Goal: Information Seeking & Learning: Learn about a topic

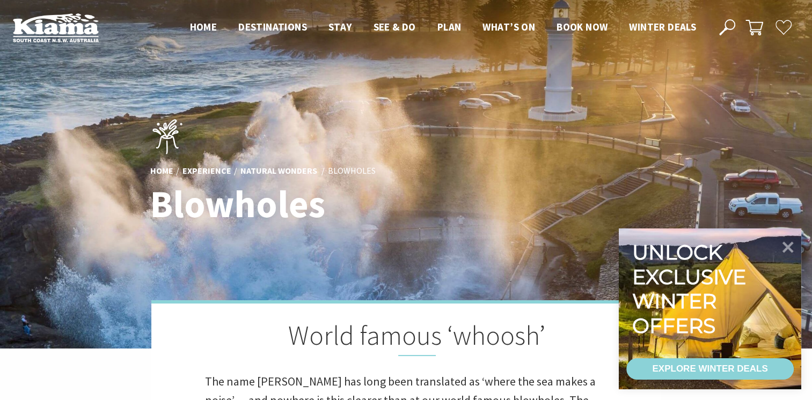
scroll to position [377, 825]
click at [155, 166] on link "Home" at bounding box center [161, 171] width 23 height 12
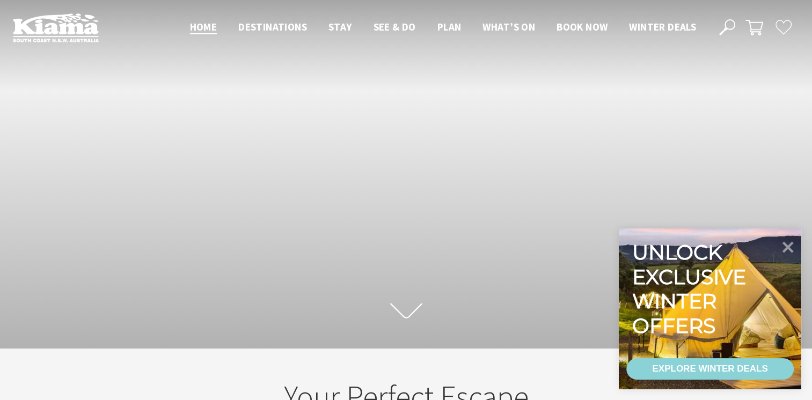
scroll to position [193, 820]
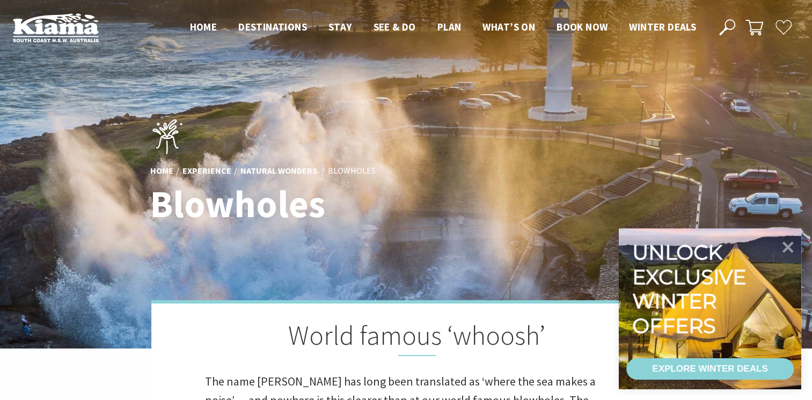
scroll to position [377, 825]
drag, startPoint x: 0, startPoint y: 0, endPoint x: 252, endPoint y: 108, distance: 274.6
click at [252, 108] on div "Home Experience Natural Wonders Blowholes Blowholes" at bounding box center [406, 174] width 521 height 135
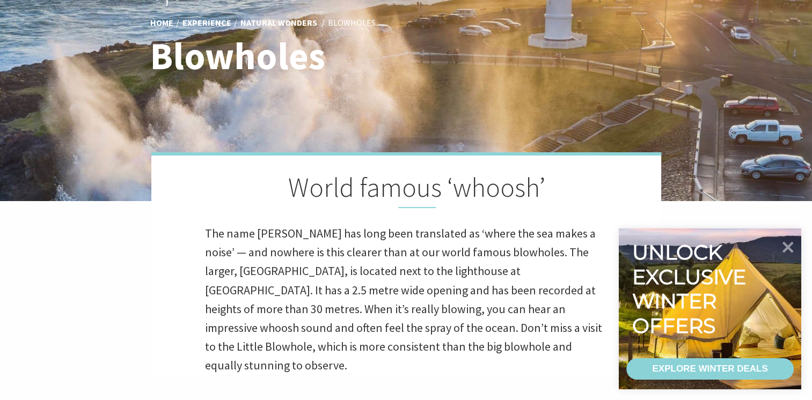
scroll to position [150, 0]
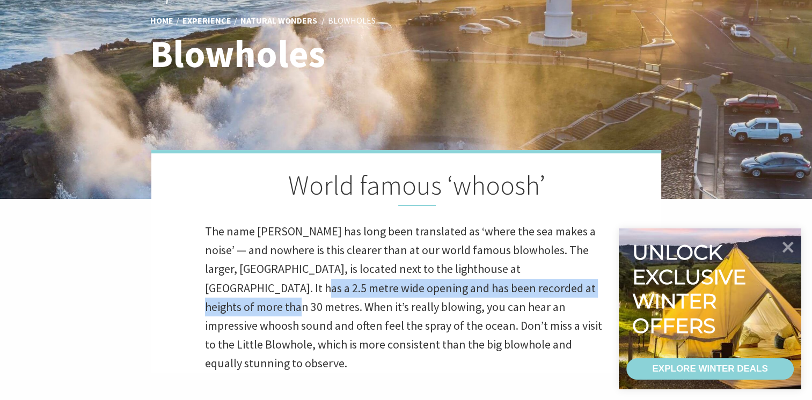
drag, startPoint x: 593, startPoint y: 267, endPoint x: 565, endPoint y: 279, distance: 30.1
click at [565, 279] on p "The name Kiama has long been translated as ‘where the sea makes a noise’ — and …" at bounding box center [406, 297] width 403 height 151
drag, startPoint x: 565, startPoint y: 279, endPoint x: 590, endPoint y: 267, distance: 28.3
click at [590, 267] on p "The name Kiama has long been translated as ‘where the sea makes a noise’ — and …" at bounding box center [406, 297] width 403 height 151
drag, startPoint x: 590, startPoint y: 267, endPoint x: 594, endPoint y: 273, distance: 6.7
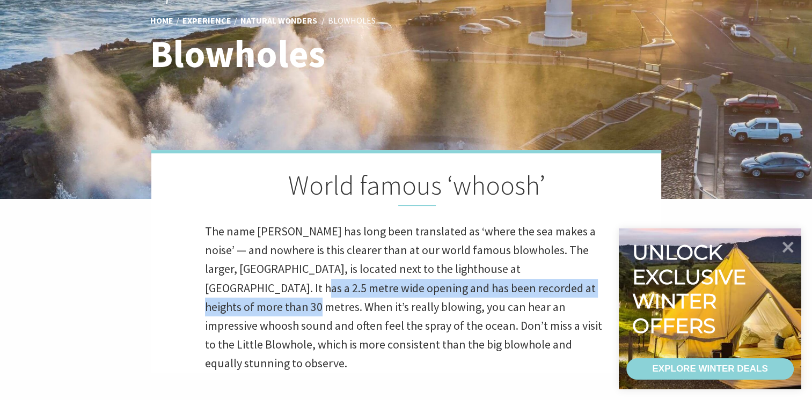
click at [594, 273] on p "The name Kiama has long been translated as ‘where the sea makes a noise’ — and …" at bounding box center [406, 297] width 403 height 151
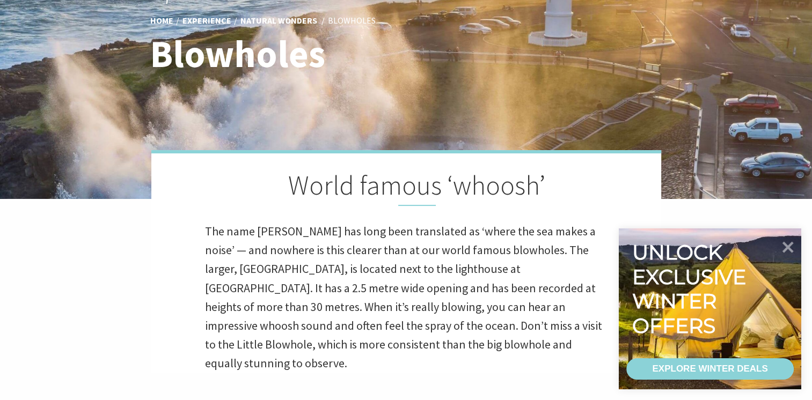
click at [544, 323] on p "The name Kiama has long been translated as ‘where the sea makes a noise’ — and …" at bounding box center [406, 297] width 403 height 151
drag, startPoint x: 544, startPoint y: 323, endPoint x: 585, endPoint y: 329, distance: 41.2
click at [585, 329] on p "The name Kiama has long been translated as ‘where the sea makes a noise’ — and …" at bounding box center [406, 297] width 403 height 151
click at [596, 339] on p "The name Kiama has long been translated as ‘where the sea makes a noise’ — and …" at bounding box center [406, 297] width 403 height 151
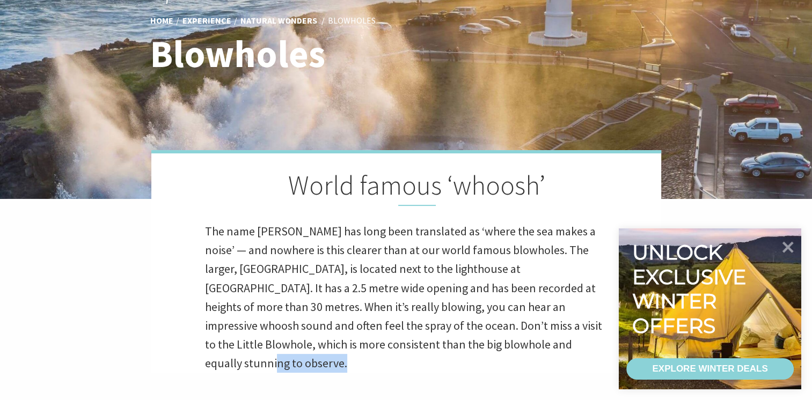
click at [596, 339] on p "The name Kiama has long been translated as ‘where the sea makes a noise’ — and …" at bounding box center [406, 297] width 403 height 151
drag, startPoint x: 590, startPoint y: 266, endPoint x: 558, endPoint y: 273, distance: 33.5
click at [558, 273] on p "The name Kiama has long been translated as ‘where the sea makes a noise’ — and …" at bounding box center [406, 297] width 403 height 151
drag, startPoint x: 558, startPoint y: 273, endPoint x: 558, endPoint y: 160, distance: 113.3
click at [558, 160] on div "World famous ‘whoosh’ The name Kiama has long been translated as ‘where the sea…" at bounding box center [406, 261] width 510 height 223
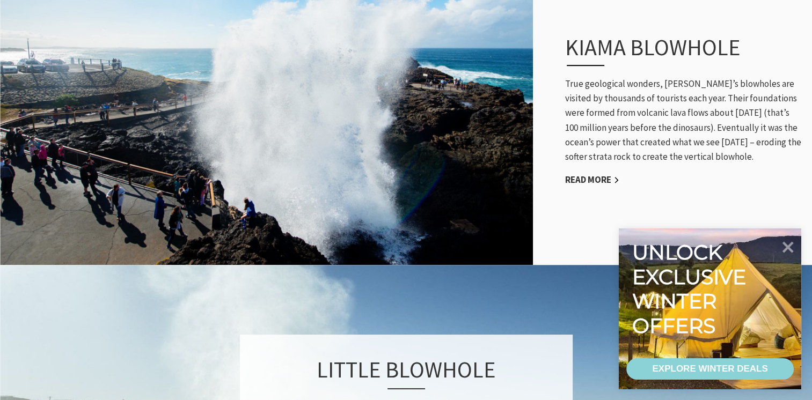
scroll to position [601, 0]
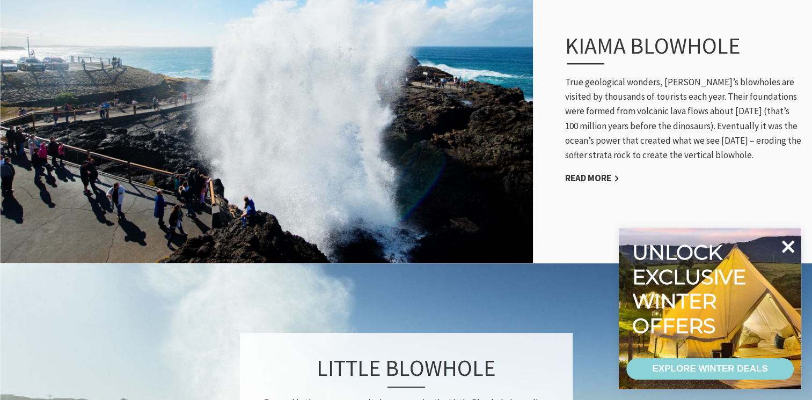
click at [790, 246] on icon at bounding box center [788, 246] width 13 height 13
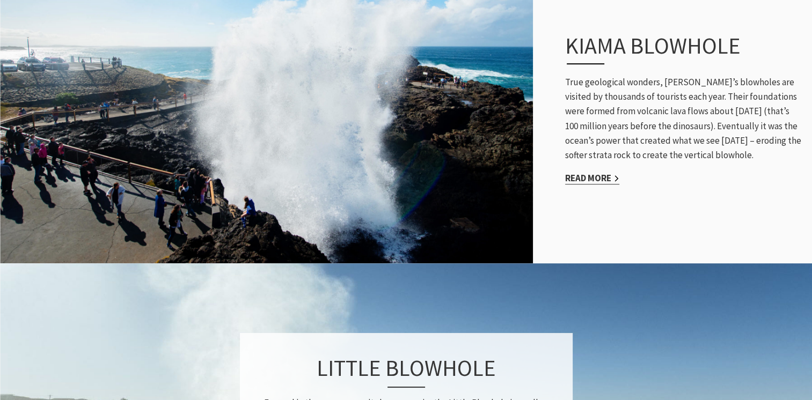
click at [582, 172] on link "Read More" at bounding box center [592, 178] width 54 height 12
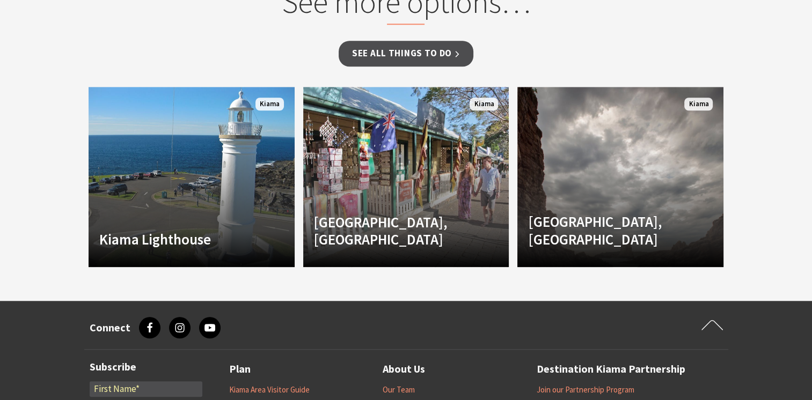
scroll to position [1039, 0]
